Goal: Check status: Check status

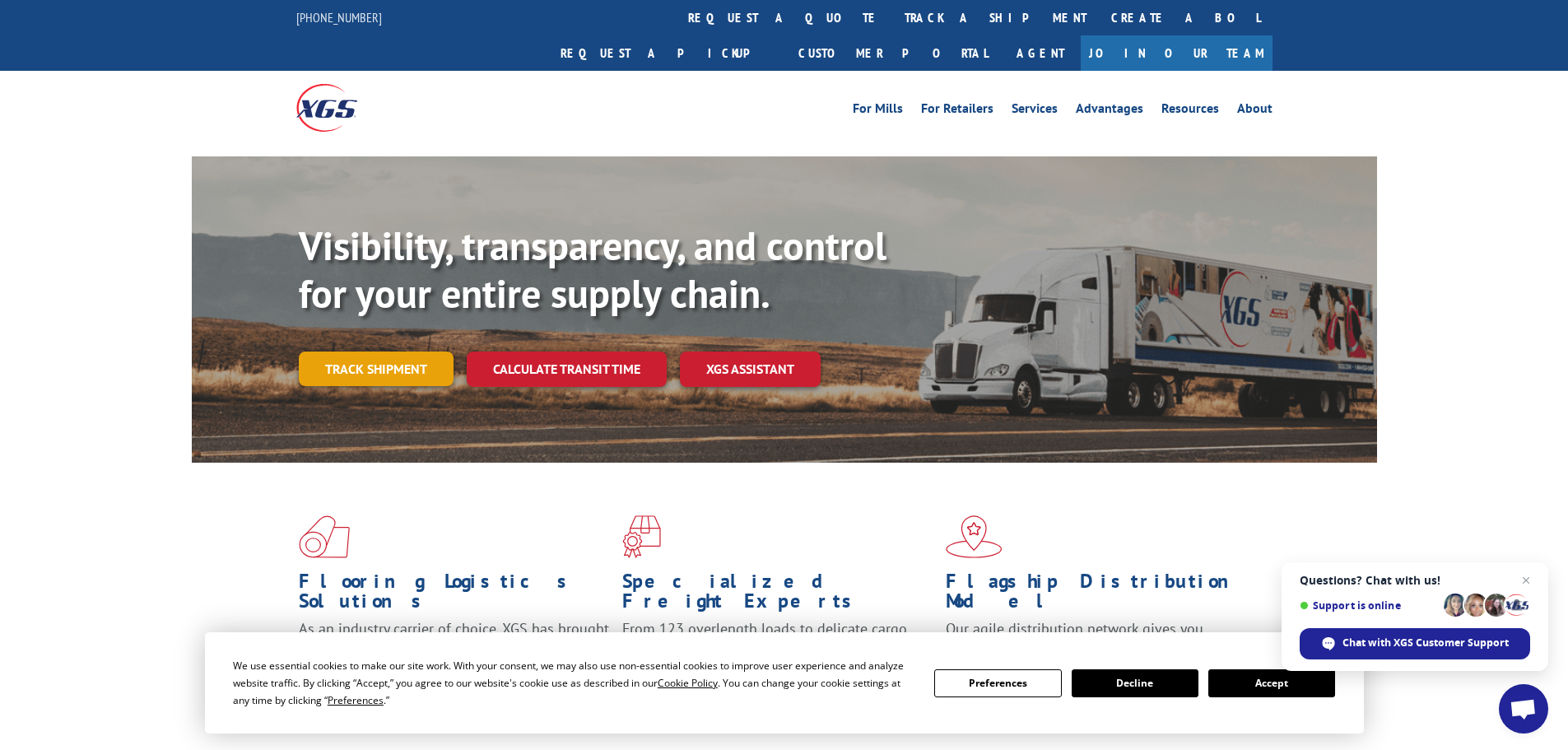
click at [358, 351] on link "Track shipment" at bounding box center [376, 368] width 155 height 34
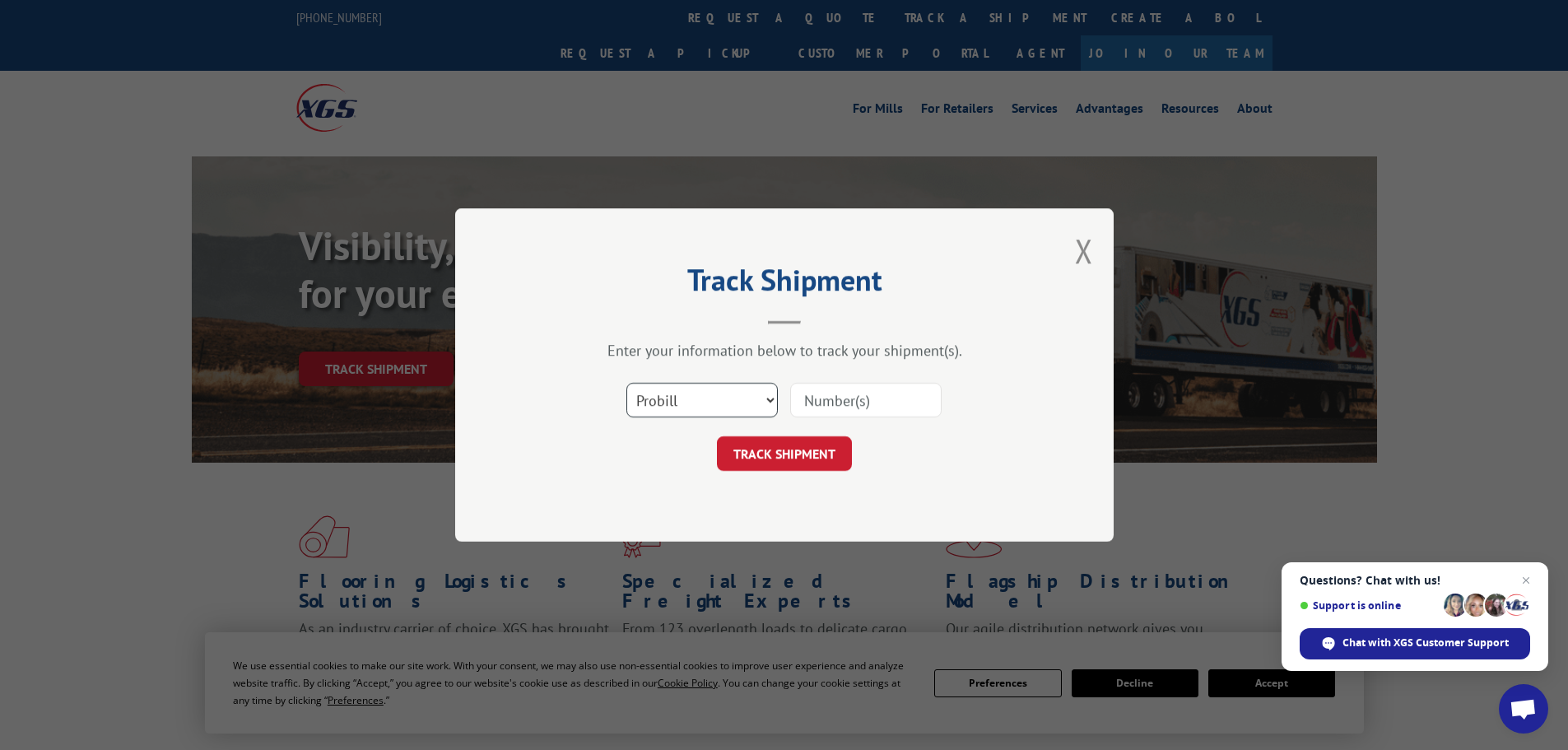
click at [700, 392] on select "Select category... Probill BOL PO" at bounding box center [702, 400] width 152 height 34
select select "bol"
click at [626, 383] on select "Select category... Probill BOL PO" at bounding box center [702, 400] width 152 height 34
click at [832, 405] on input at bounding box center [866, 400] width 152 height 34
paste input "H4928-218720"
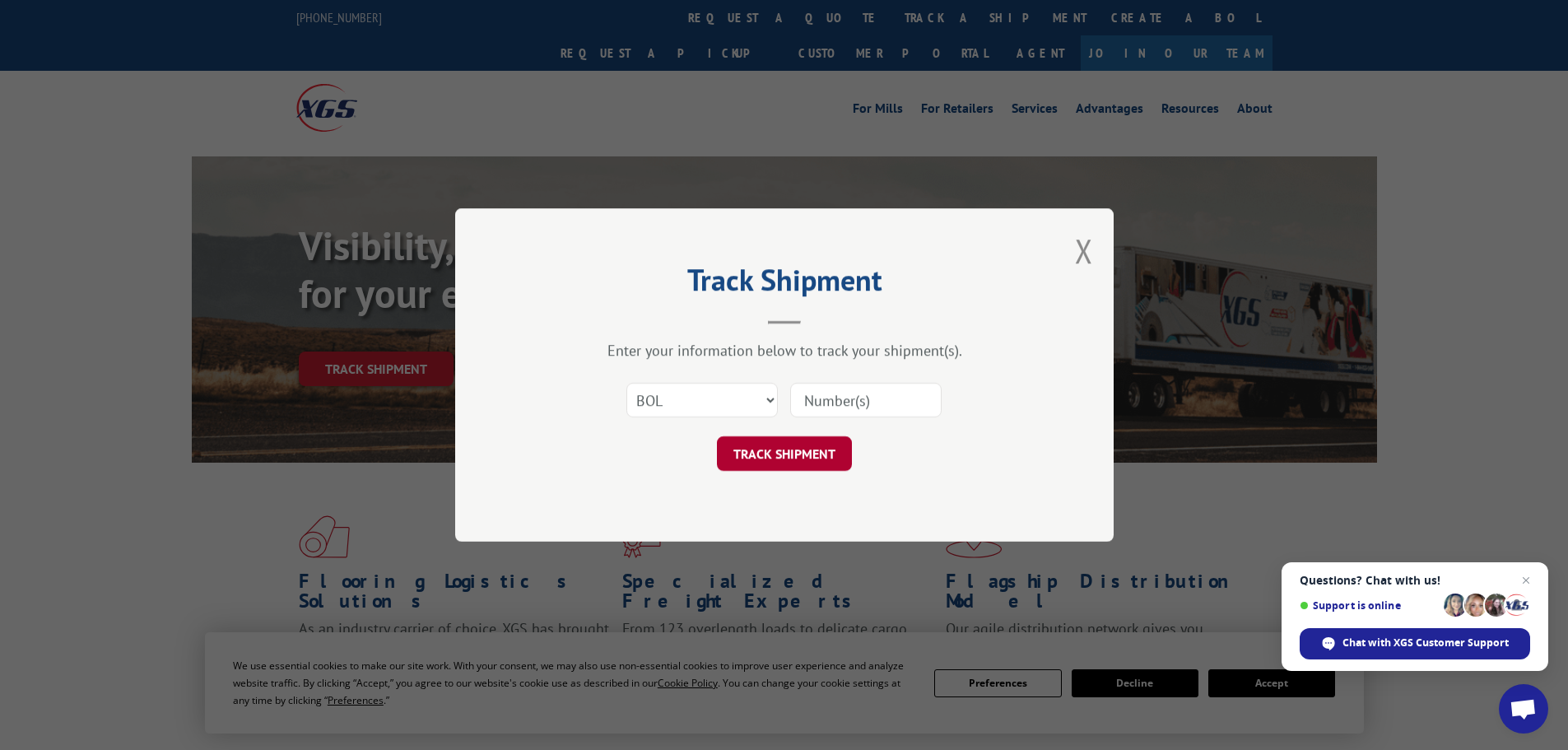
type input "H4928-218720"
drag, startPoint x: 916, startPoint y: 409, endPoint x: 716, endPoint y: 417, distance: 200.2
click at [716, 417] on div "Select category... Probill BOL PO H4928-218720" at bounding box center [784, 400] width 494 height 54
paste input "6043626"
type input "6043626"
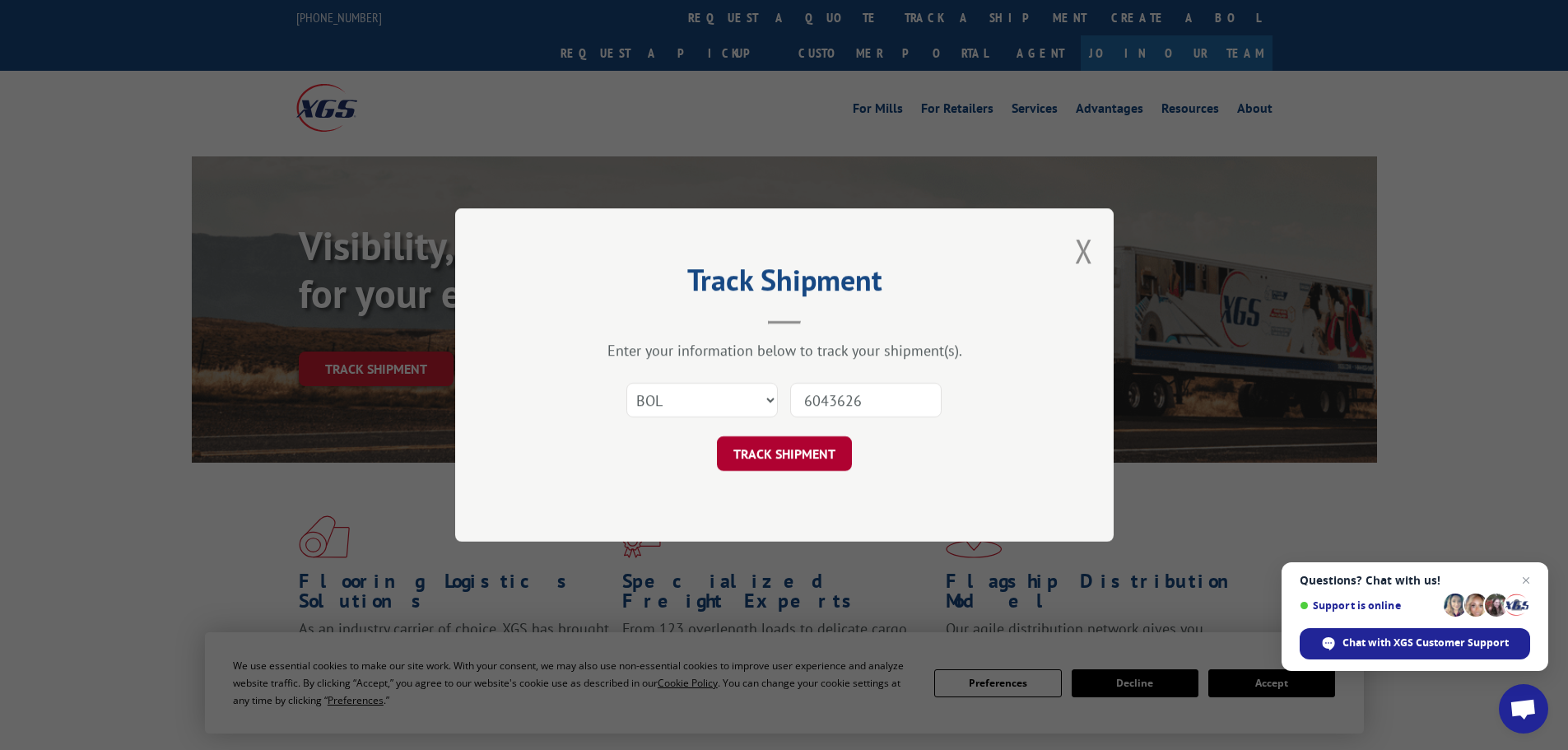
click at [805, 459] on button "TRACK SHIPMENT" at bounding box center [784, 454] width 135 height 34
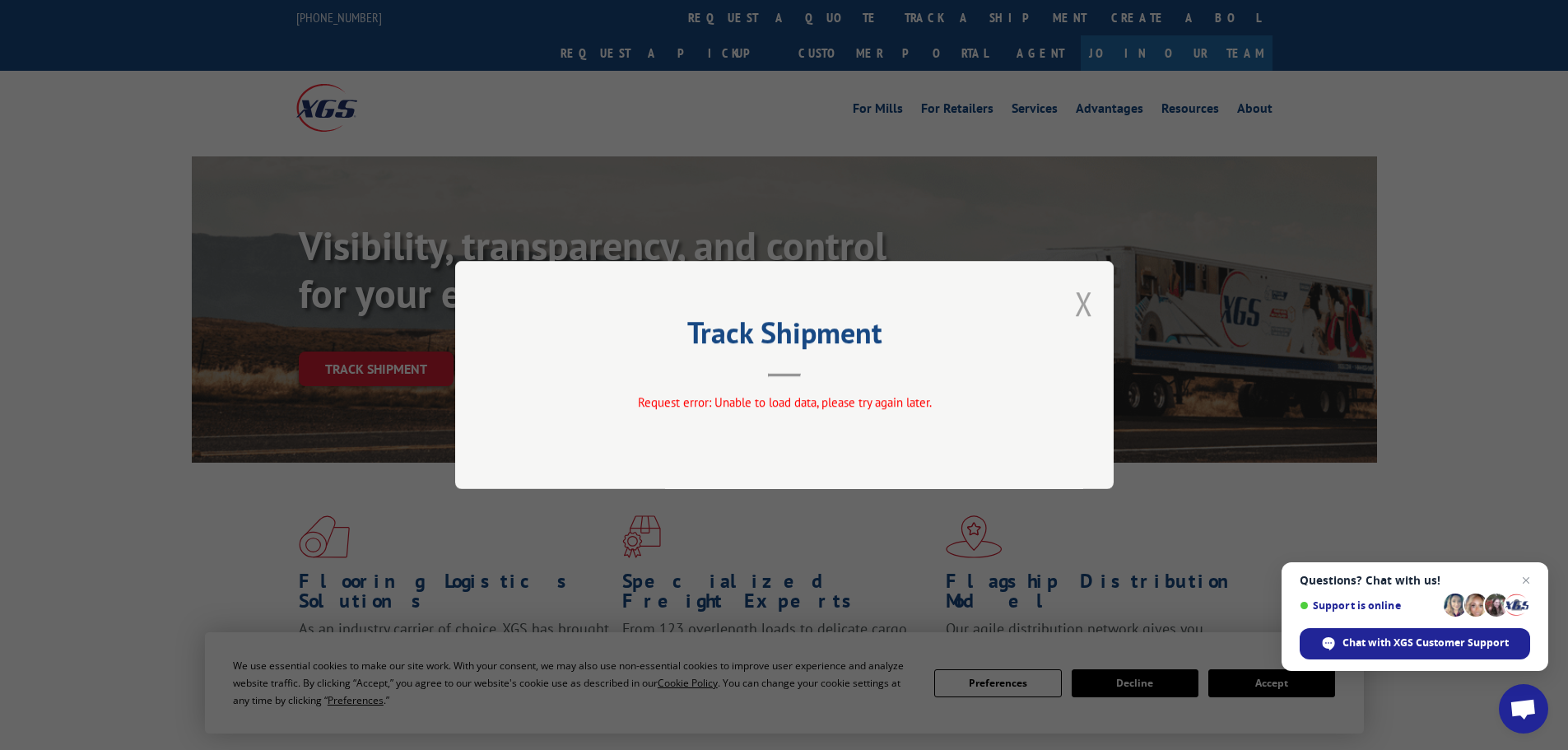
click at [1077, 301] on button "Close modal" at bounding box center [1083, 304] width 18 height 44
